Goal: Task Accomplishment & Management: Complete application form

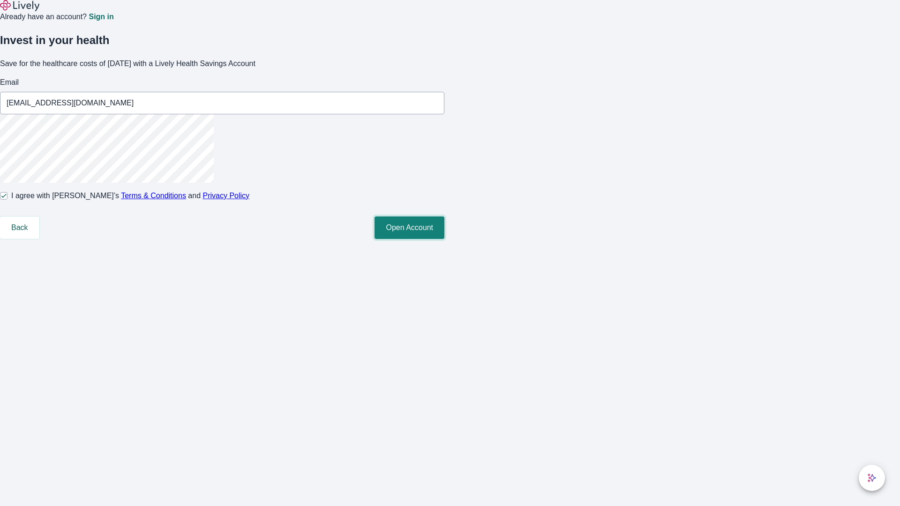
click at [444, 239] on button "Open Account" at bounding box center [409, 227] width 70 height 22
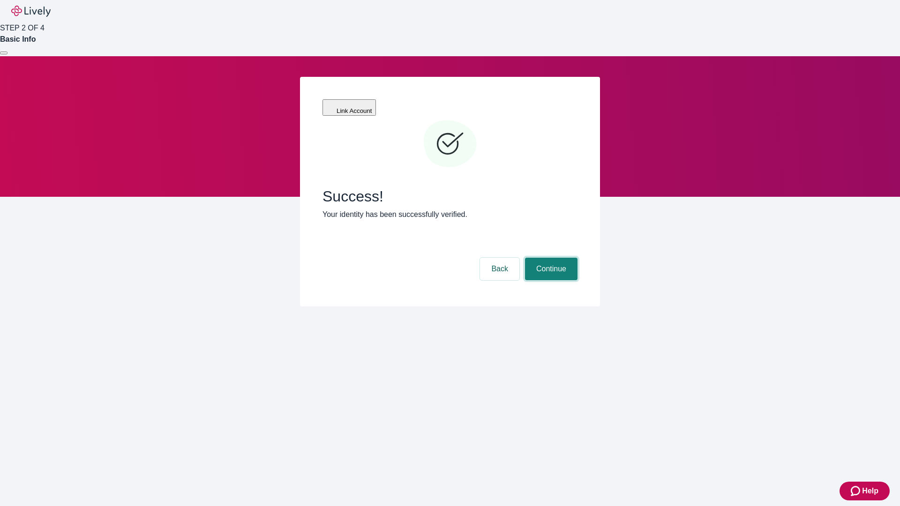
click at [550, 258] on button "Continue" at bounding box center [551, 269] width 52 height 22
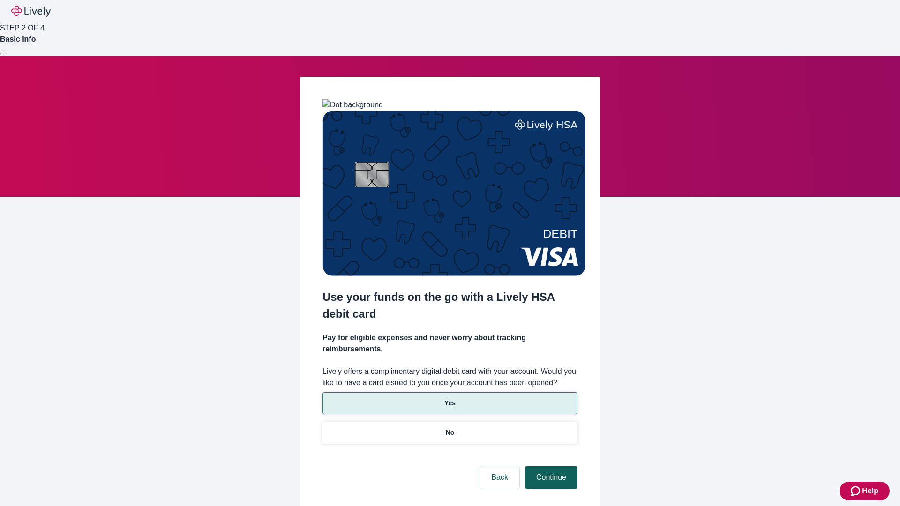
click at [449, 398] on p "Yes" at bounding box center [449, 403] width 11 height 10
click at [550, 466] on button "Continue" at bounding box center [551, 477] width 52 height 22
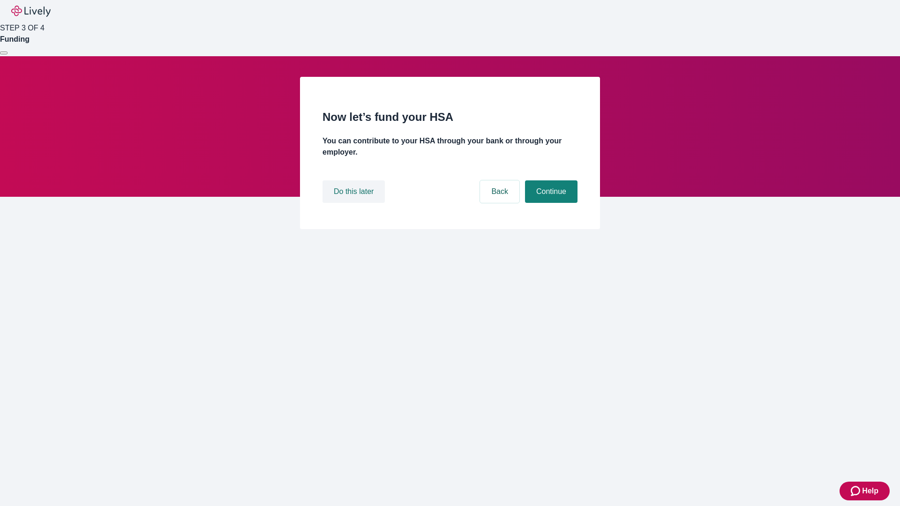
click at [355, 203] on button "Do this later" at bounding box center [353, 191] width 62 height 22
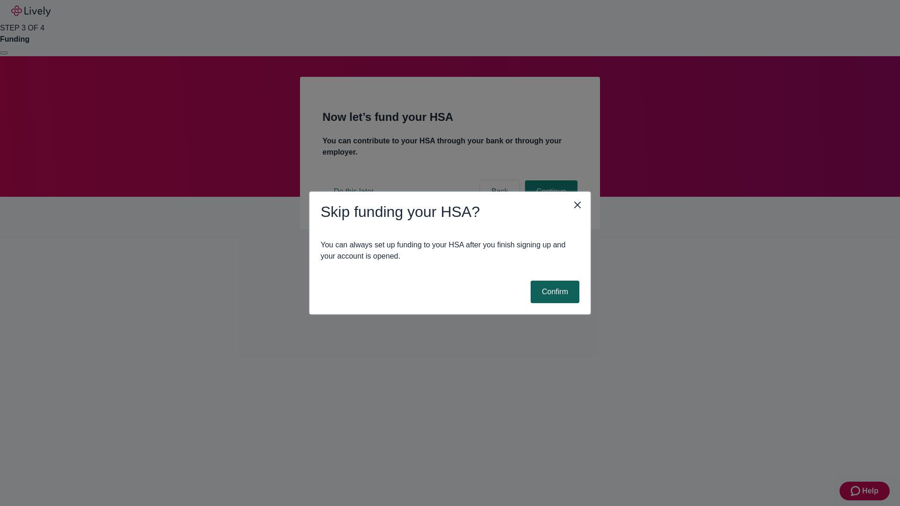
click at [553, 292] on button "Confirm" at bounding box center [554, 292] width 49 height 22
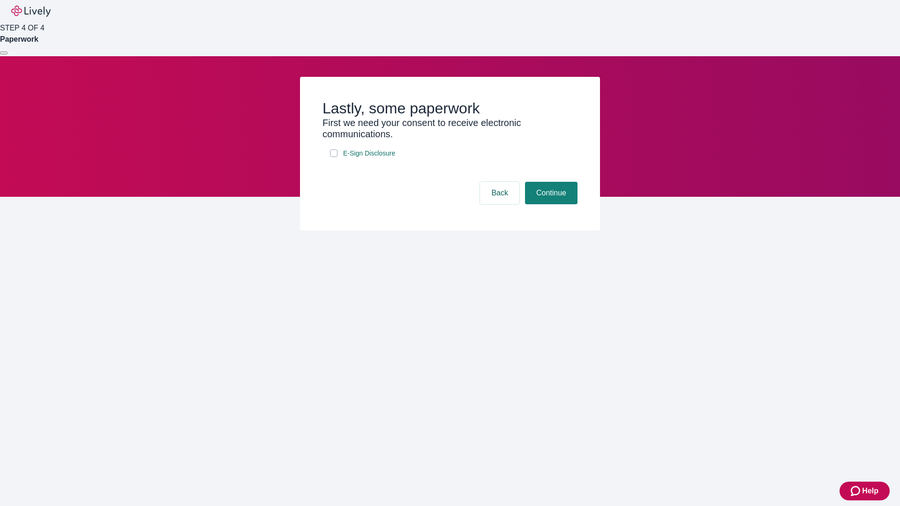
click at [334, 157] on input "E-Sign Disclosure" at bounding box center [333, 152] width 7 height 7
checkbox input "true"
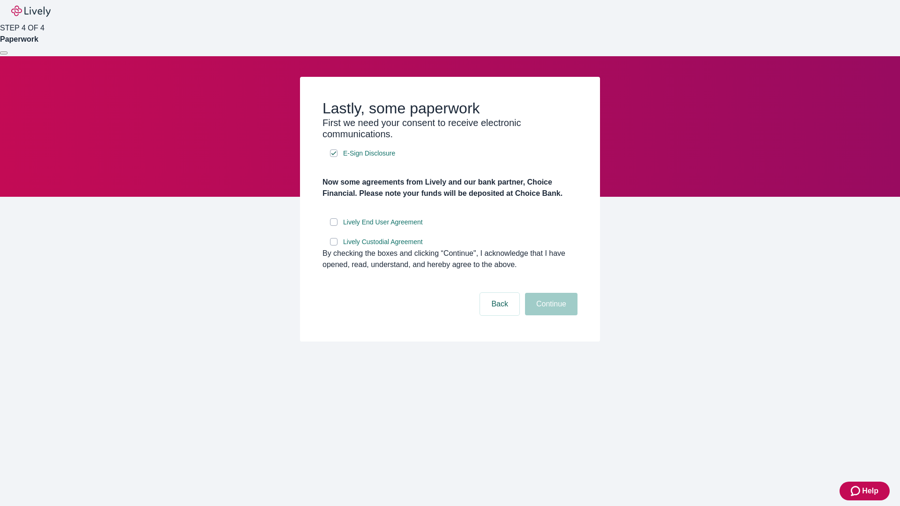
click at [334, 226] on input "Lively End User Agreement" at bounding box center [333, 221] width 7 height 7
checkbox input "true"
click at [334, 246] on input "Lively Custodial Agreement" at bounding box center [333, 241] width 7 height 7
checkbox input "true"
click at [550, 315] on button "Continue" at bounding box center [551, 304] width 52 height 22
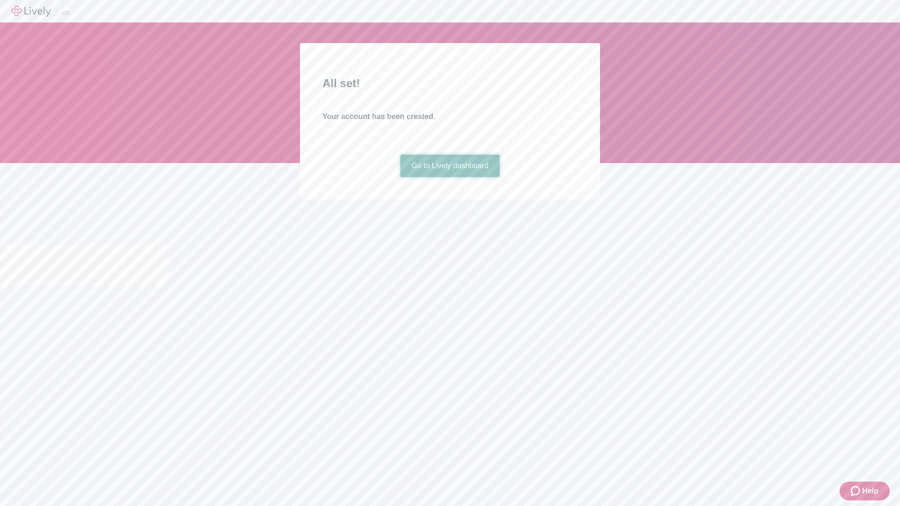
click at [449, 177] on link "Go to Lively dashboard" at bounding box center [450, 166] width 100 height 22
